Goal: Communication & Community: Ask a question

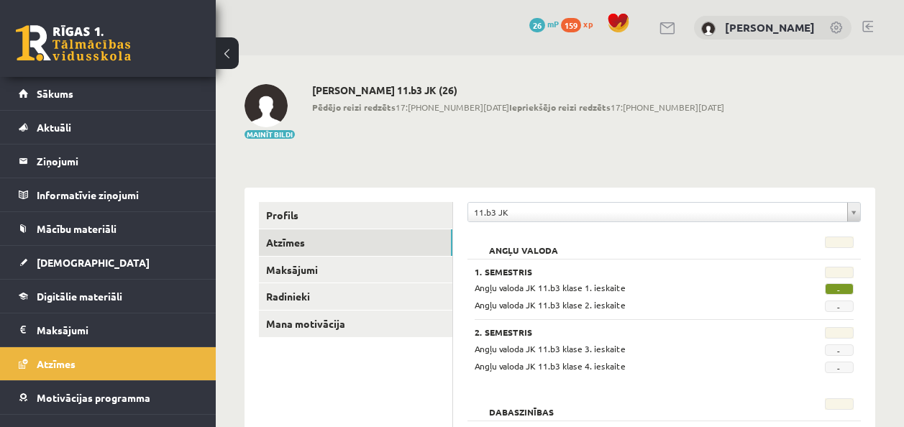
scroll to position [98, 0]
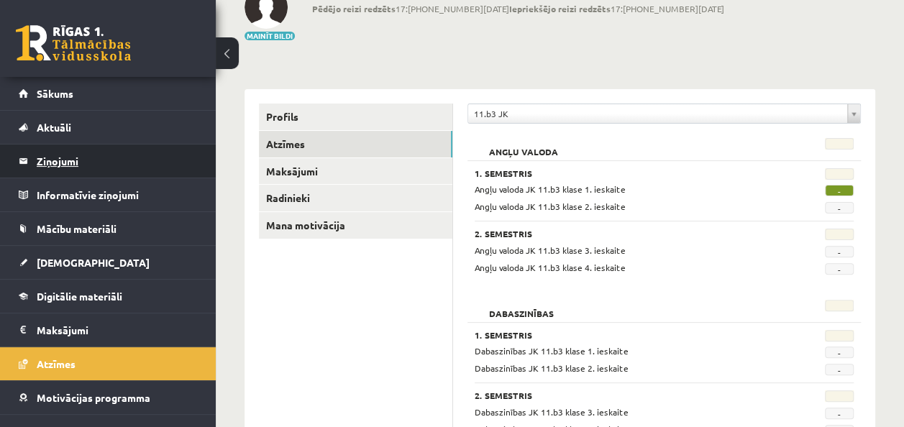
click at [92, 170] on legend "Ziņojumi 0" at bounding box center [117, 160] width 161 height 33
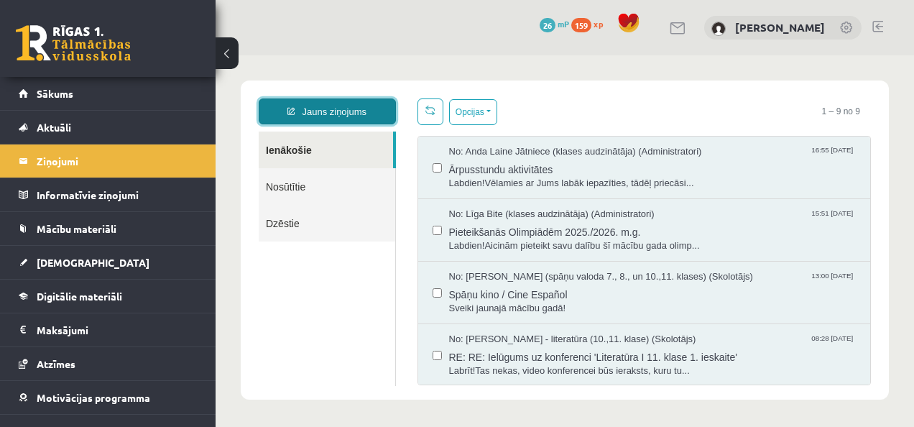
click at [332, 106] on link "Jauns ziņojums" at bounding box center [327, 111] width 137 height 26
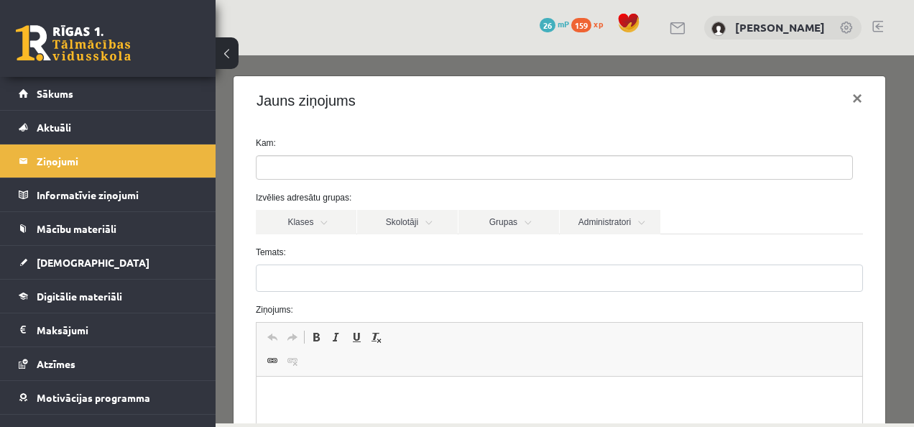
click at [457, 164] on ul at bounding box center [555, 167] width 596 height 23
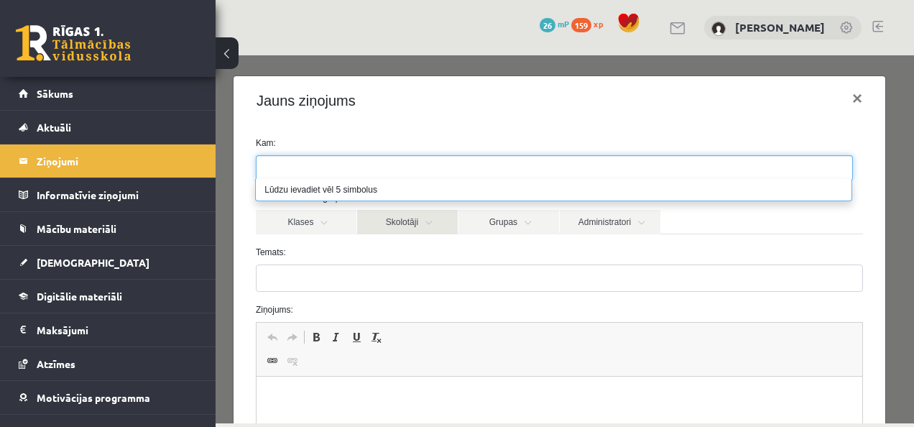
click at [418, 220] on link "Skolotāji" at bounding box center [407, 222] width 101 height 24
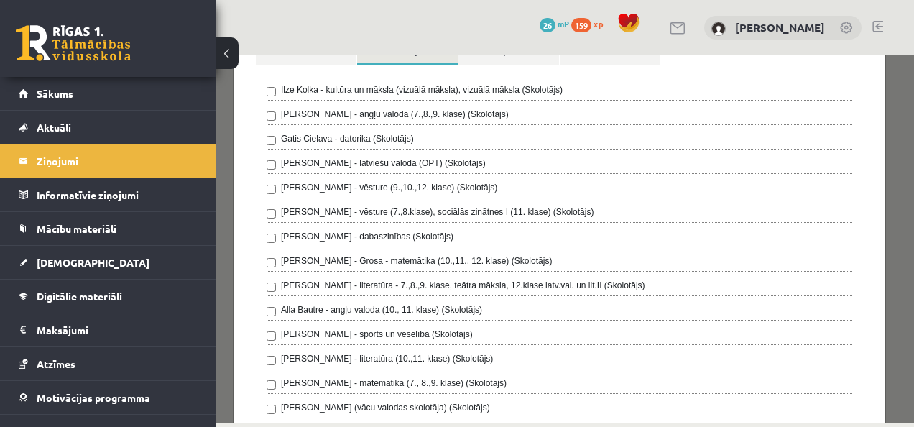
scroll to position [176, 0]
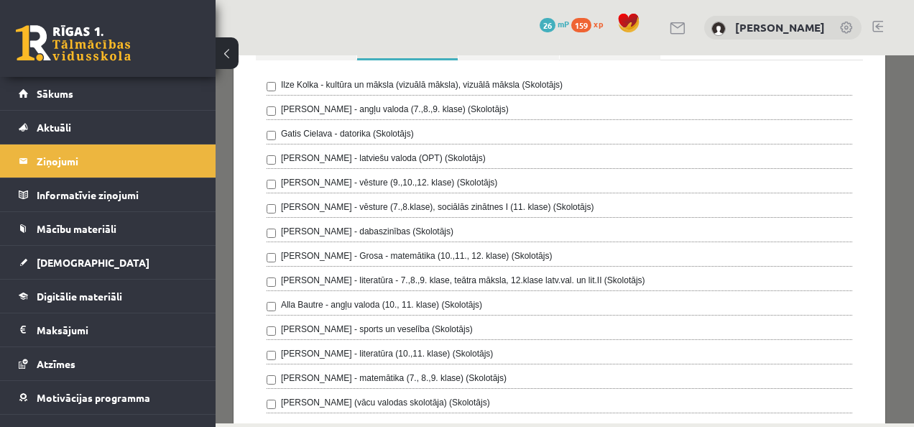
click at [463, 305] on label "Alla Bautre - angļu valoda (10., 11. klase) (Skolotājs)" at bounding box center [381, 304] width 201 height 13
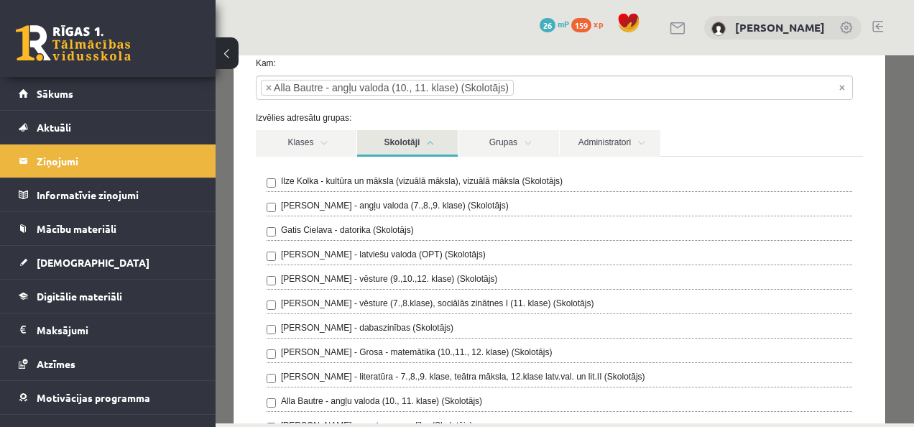
scroll to position [78, 0]
click at [426, 144] on link "Skolotāji" at bounding box center [407, 145] width 101 height 27
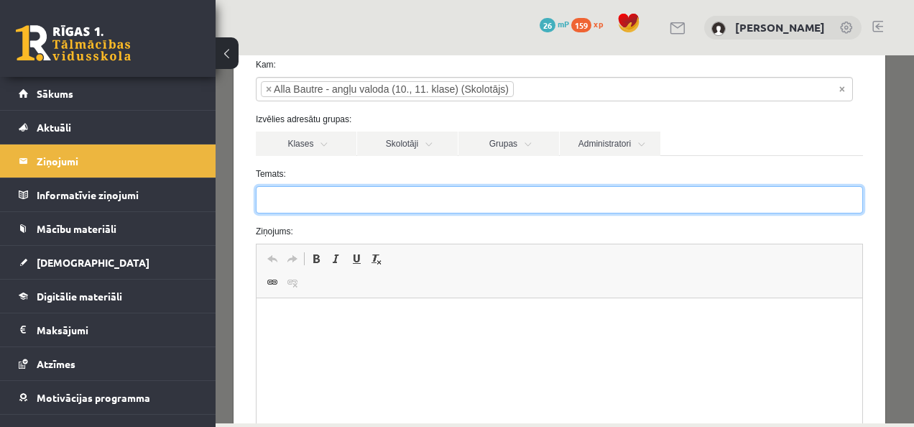
click at [535, 198] on input "Temats:" at bounding box center [559, 199] width 607 height 27
type input "*******"
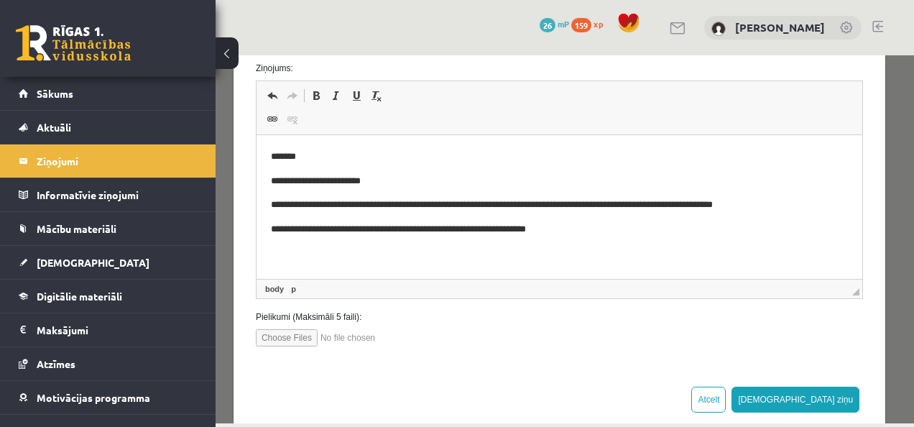
scroll to position [253, 0]
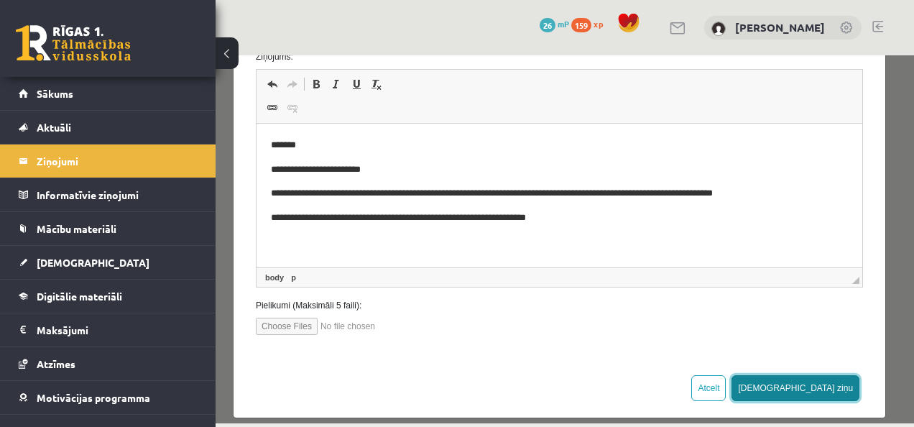
click at [828, 386] on button "Sūtīt ziņu" at bounding box center [796, 388] width 128 height 26
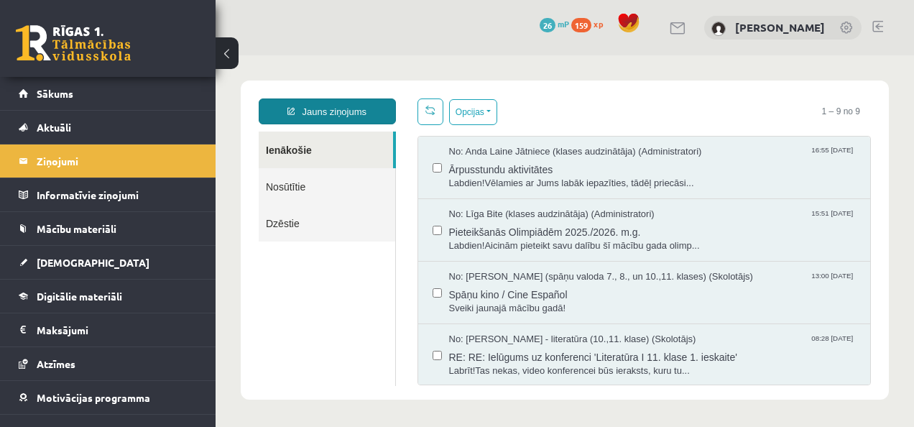
scroll to position [0, 0]
click at [293, 174] on link "Nosūtītie" at bounding box center [327, 186] width 137 height 37
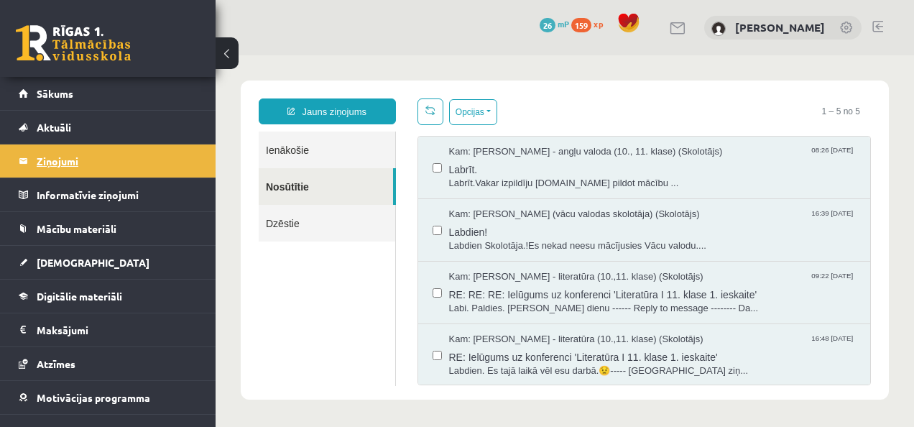
click at [59, 158] on legend "Ziņojumi 0" at bounding box center [117, 160] width 161 height 33
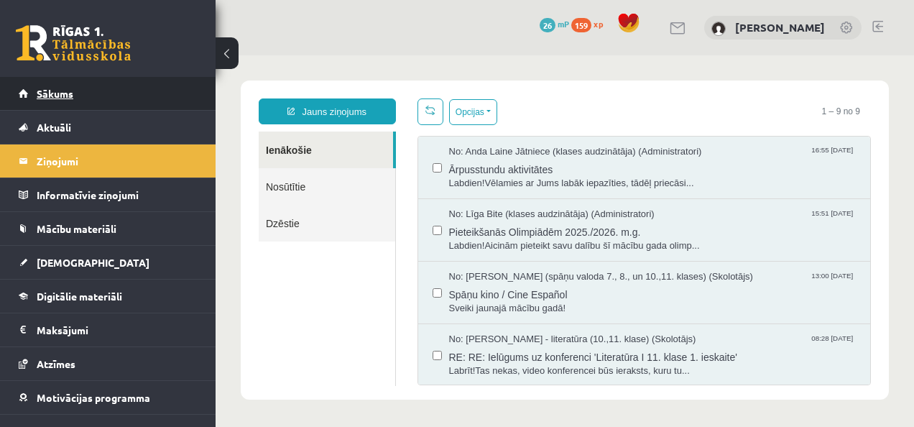
click at [55, 86] on link "Sākums" at bounding box center [108, 93] width 179 height 33
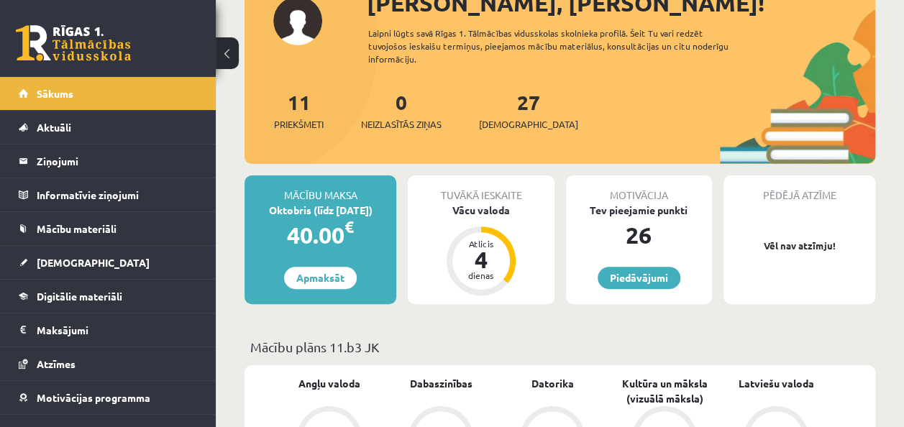
scroll to position [131, 0]
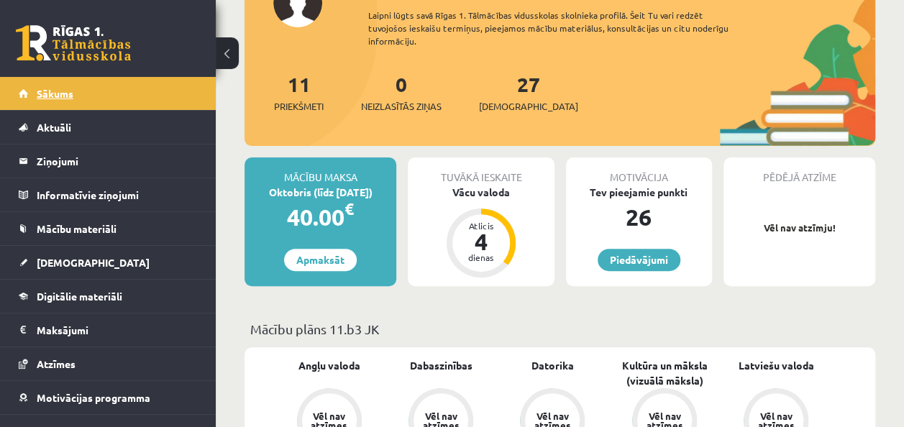
click at [43, 97] on span "Sākums" at bounding box center [55, 93] width 37 height 13
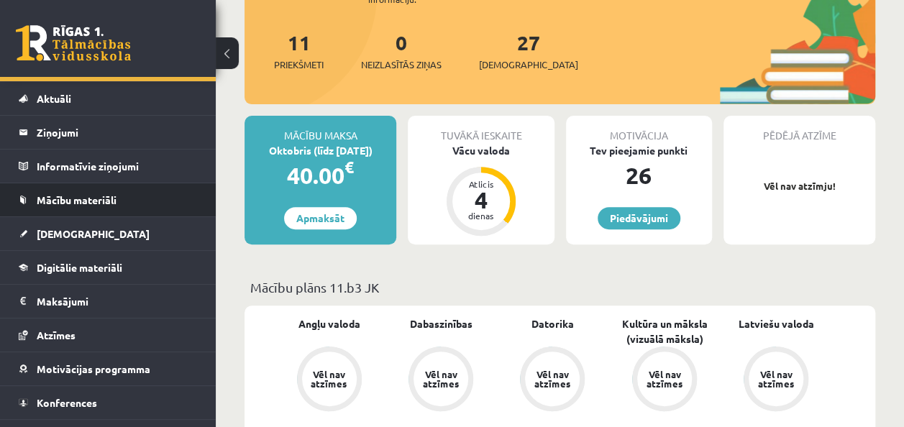
scroll to position [17, 0]
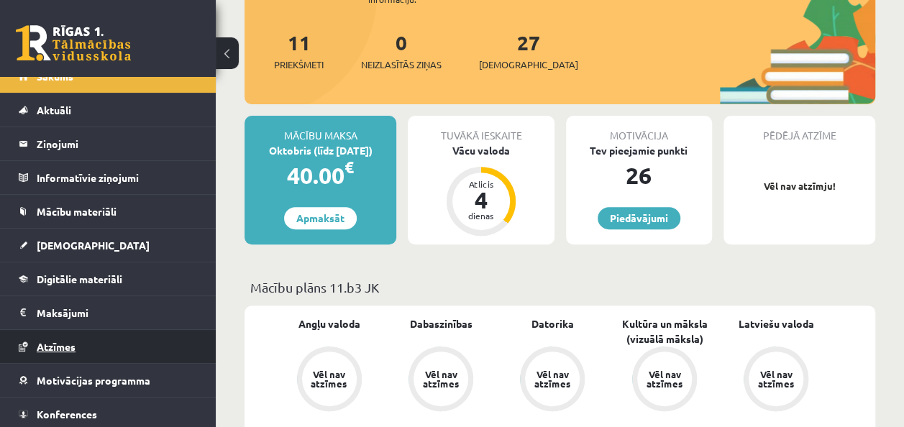
click at [62, 341] on span "Atzīmes" at bounding box center [56, 346] width 39 height 13
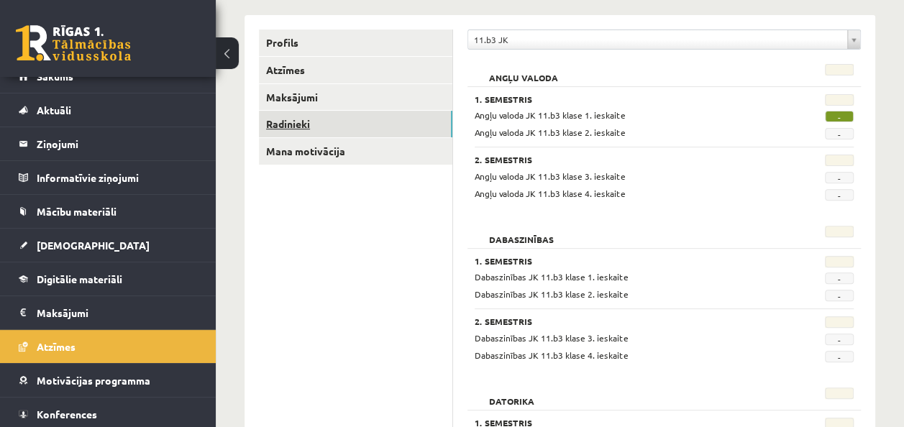
click at [291, 129] on link "Radinieki" at bounding box center [355, 124] width 193 height 27
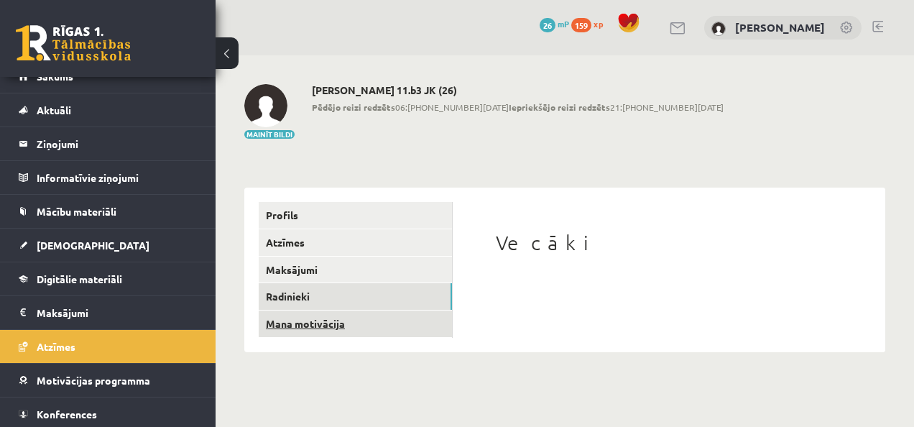
click at [305, 312] on link "Mana motivācija" at bounding box center [355, 324] width 193 height 27
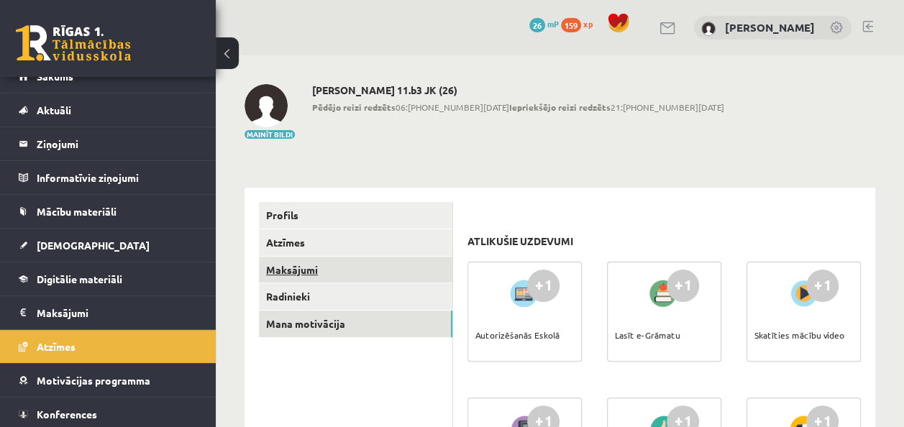
click at [295, 269] on link "Maksājumi" at bounding box center [355, 270] width 193 height 27
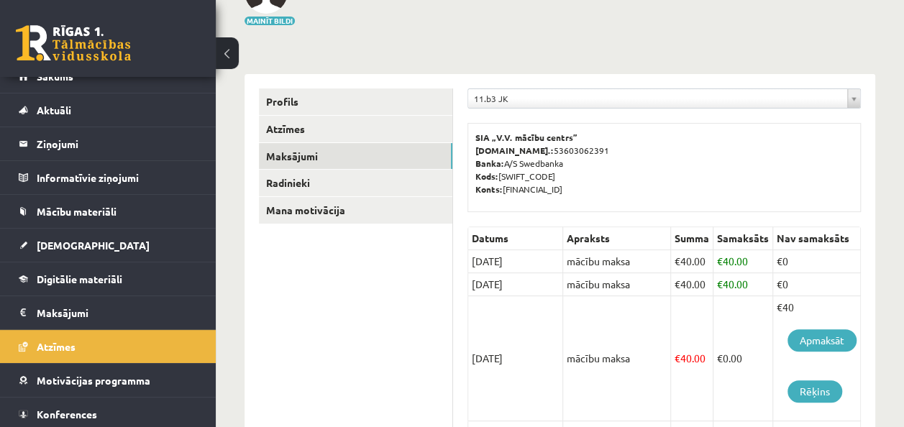
scroll to position [110, 0]
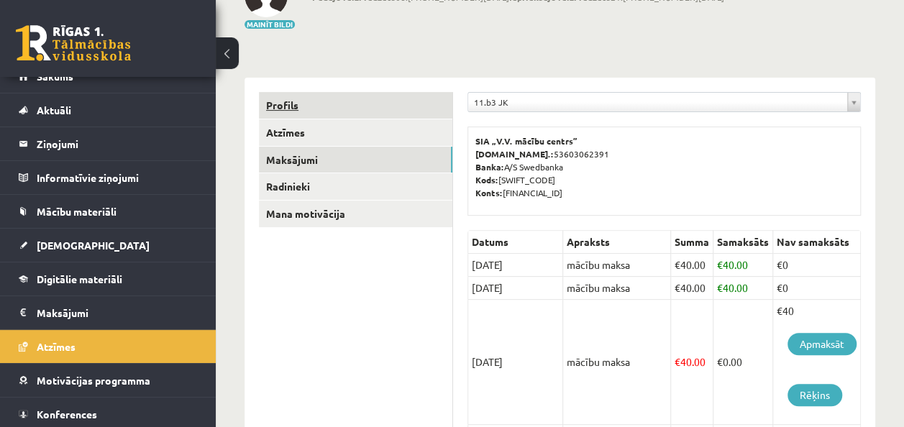
click at [330, 98] on link "Profils" at bounding box center [355, 105] width 193 height 27
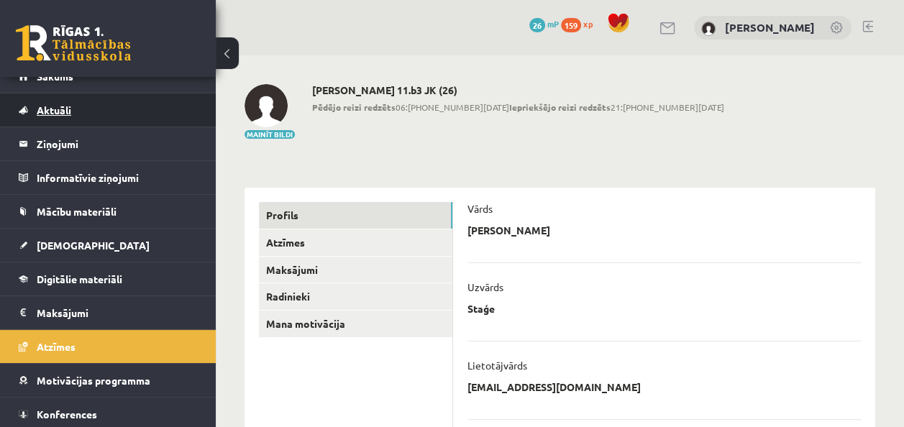
click at [52, 115] on link "Aktuāli" at bounding box center [108, 109] width 179 height 33
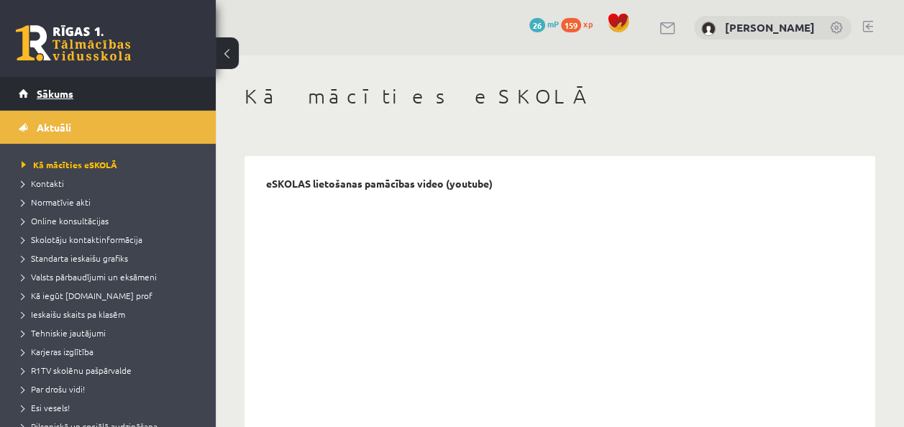
click at [70, 91] on span "Sākums" at bounding box center [55, 93] width 37 height 13
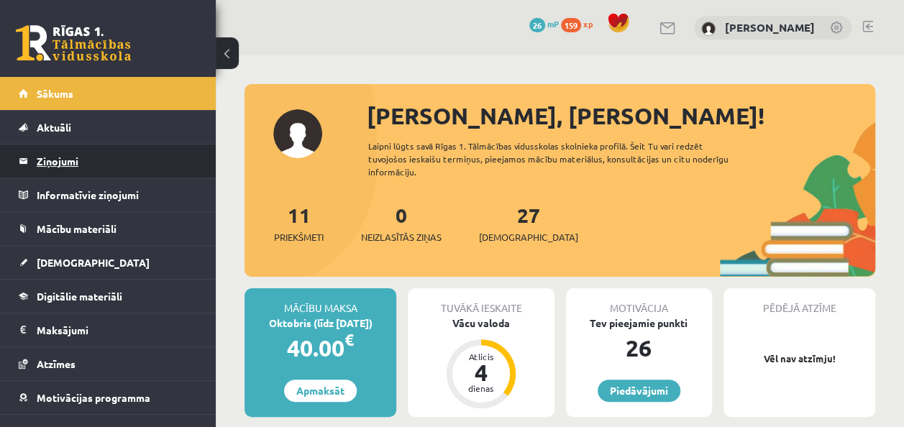
click at [63, 152] on legend "Ziņojumi 0" at bounding box center [117, 160] width 161 height 33
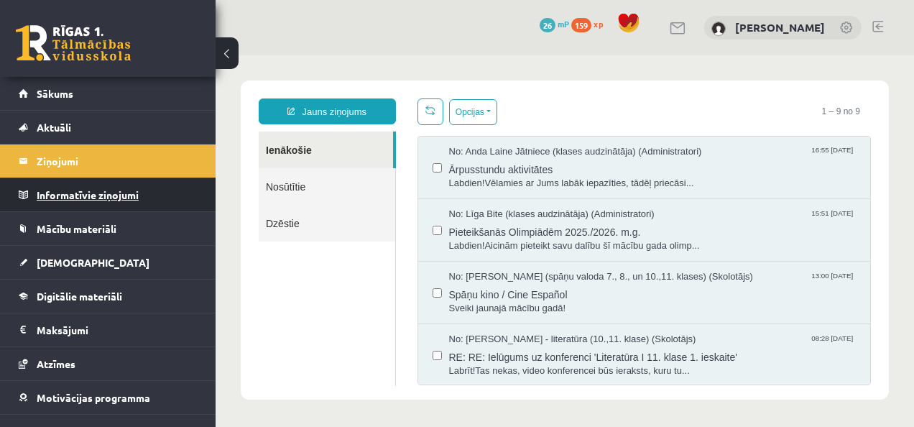
click at [104, 193] on legend "Informatīvie ziņojumi 0" at bounding box center [117, 194] width 161 height 33
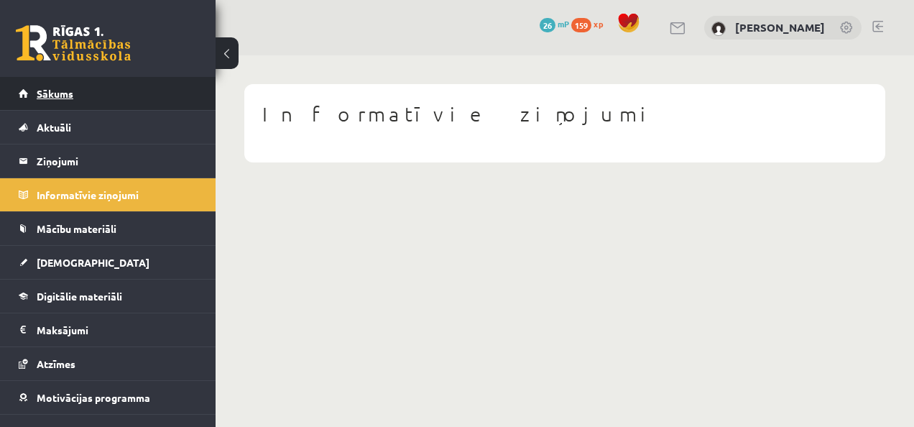
click at [50, 88] on span "Sākums" at bounding box center [55, 93] width 37 height 13
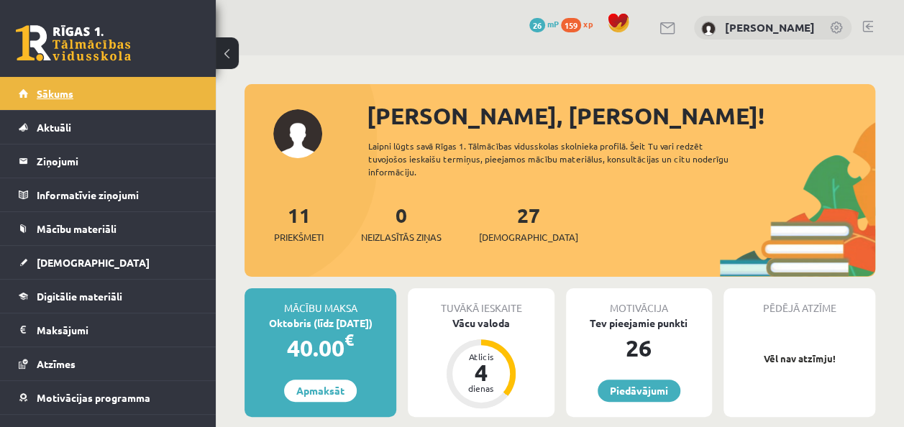
click at [53, 83] on link "Sākums" at bounding box center [108, 93] width 179 height 33
click at [55, 93] on span "Sākums" at bounding box center [55, 93] width 37 height 13
click at [26, 270] on link "[DEMOGRAPHIC_DATA]" at bounding box center [108, 262] width 179 height 33
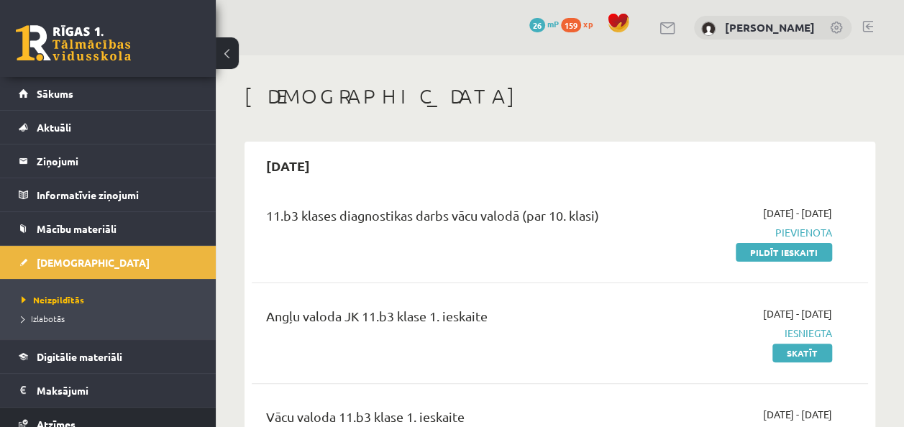
click at [142, 417] on link "Atzīmes" at bounding box center [108, 424] width 179 height 33
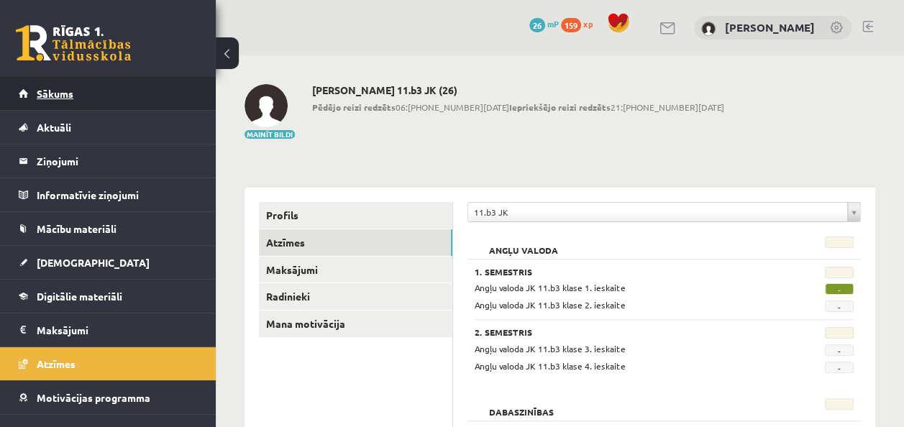
click at [53, 95] on span "Sākums" at bounding box center [55, 93] width 37 height 13
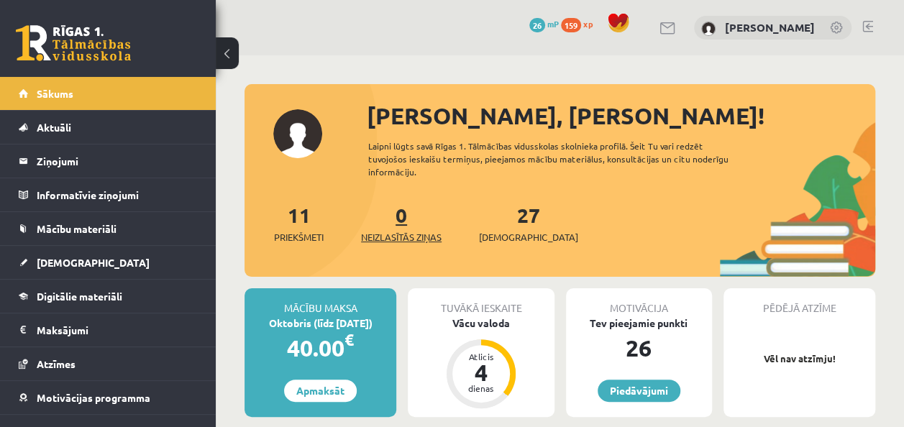
click at [416, 237] on span "Neizlasītās ziņas" at bounding box center [401, 237] width 81 height 14
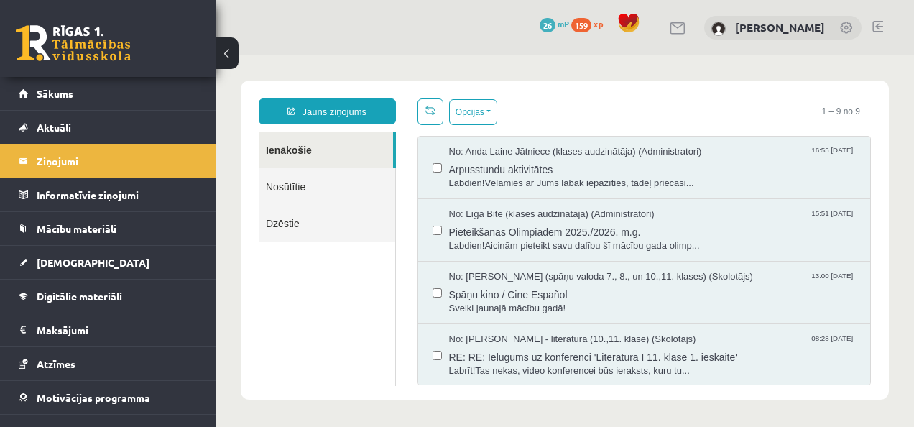
click at [280, 191] on link "Nosūtītie" at bounding box center [327, 186] width 137 height 37
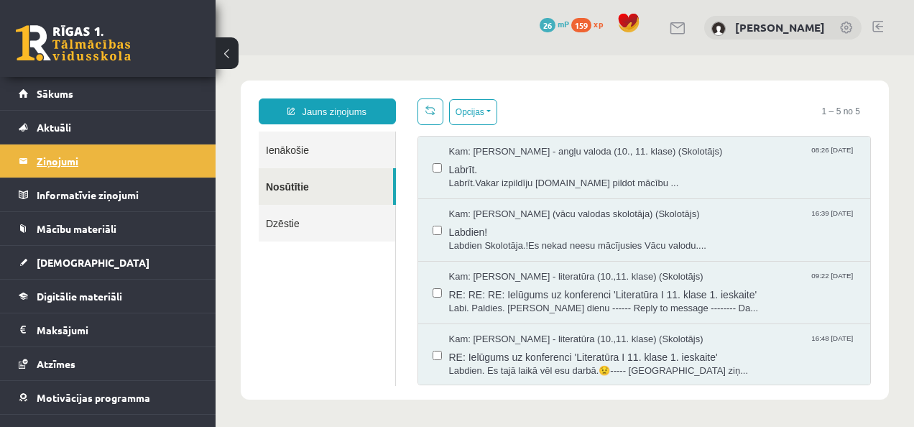
click at [72, 171] on legend "Ziņojumi 0" at bounding box center [117, 160] width 161 height 33
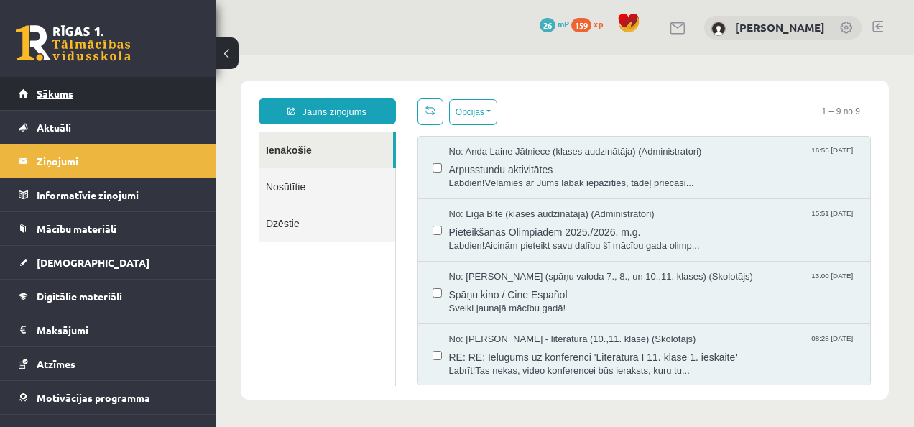
click at [73, 88] on link "Sākums" at bounding box center [108, 93] width 179 height 33
